Goal: Browse casually

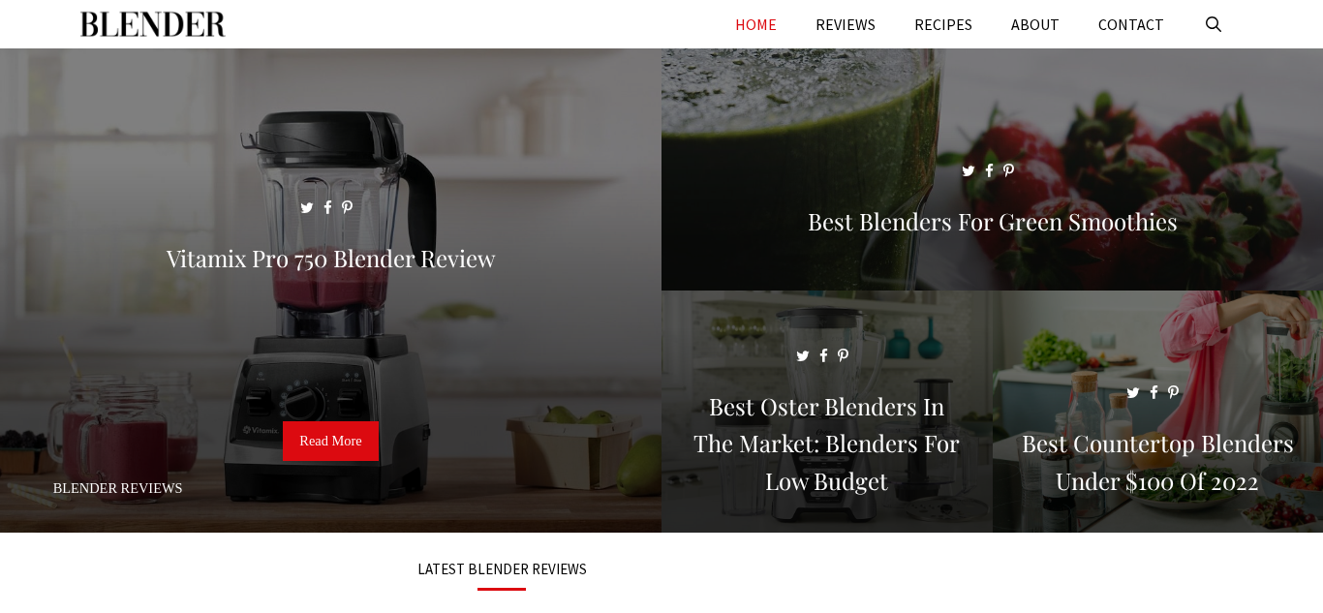
scroll to position [8, 0]
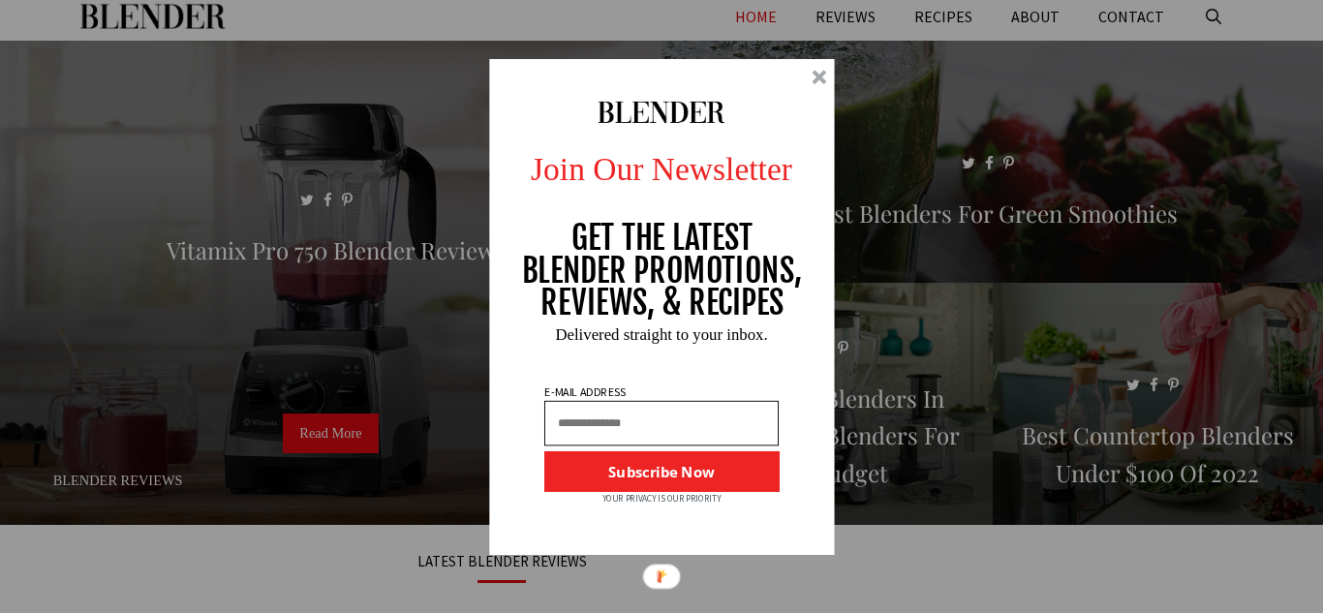
click at [819, 78] on div at bounding box center [819, 77] width 15 height 15
